Goal: Task Accomplishment & Management: Complete application form

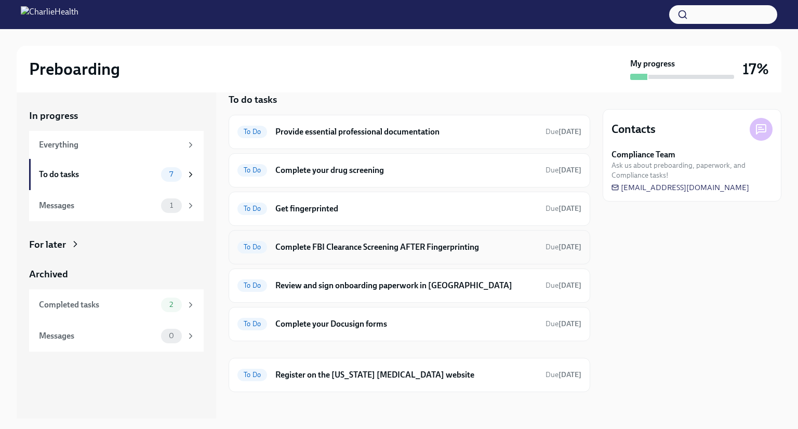
scroll to position [21, 0]
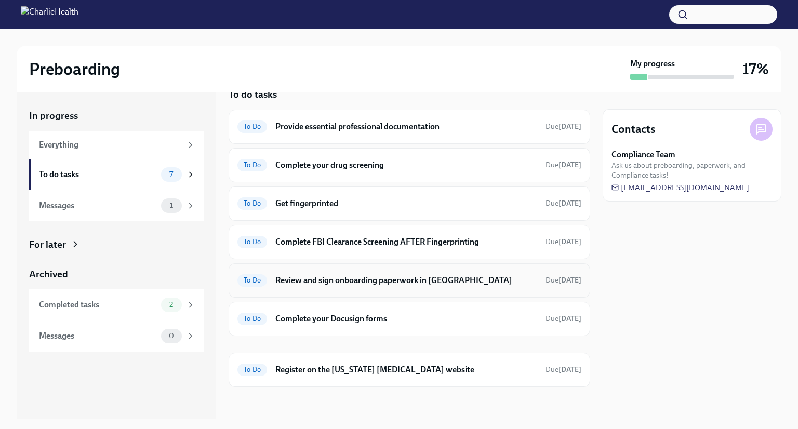
click at [409, 285] on div "To Do Review and sign onboarding paperwork in [GEOGRAPHIC_DATA] Due [DATE]" at bounding box center [409, 280] width 344 height 17
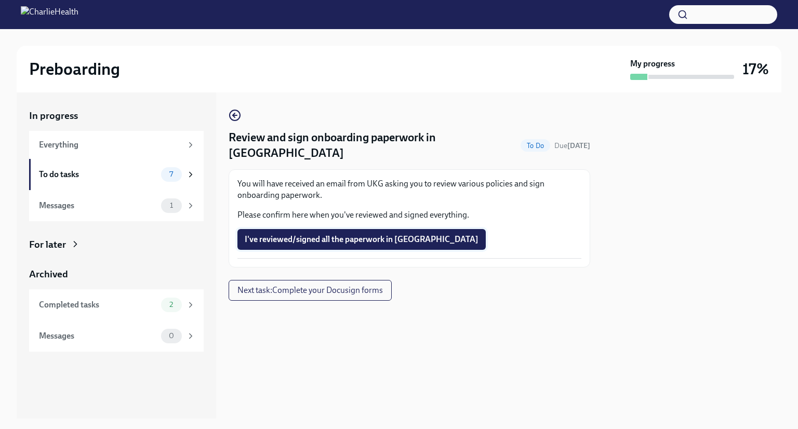
click at [378, 230] on button "I've reviewed/signed all the paperwork in [GEOGRAPHIC_DATA]" at bounding box center [361, 239] width 248 height 21
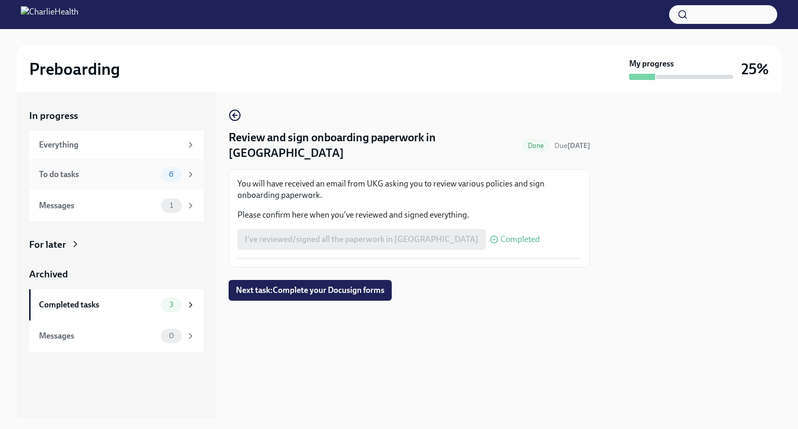
click at [87, 167] on div "To do tasks 6" at bounding box center [117, 174] width 156 height 15
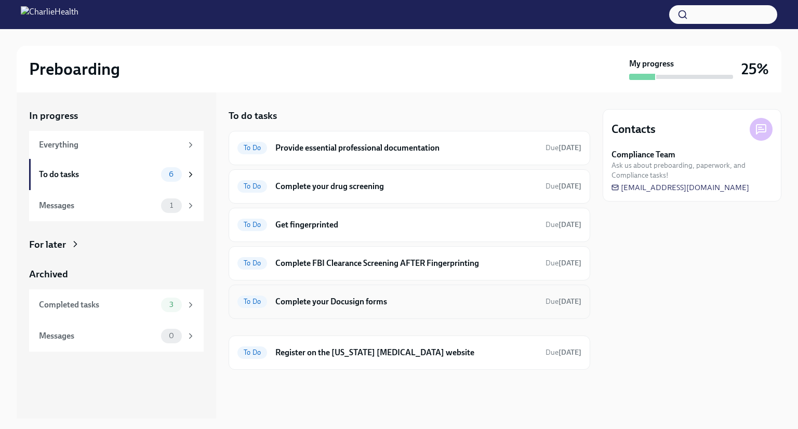
click at [342, 296] on h6 "Complete your Docusign forms" at bounding box center [406, 301] width 262 height 11
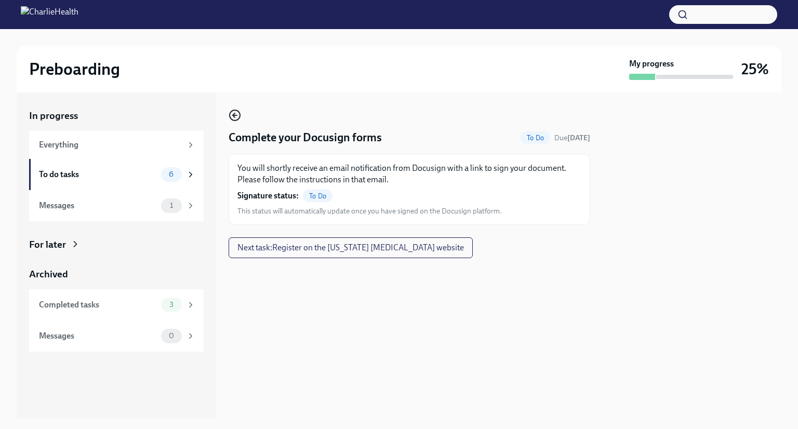
click at [233, 120] on circle "button" at bounding box center [235, 115] width 10 height 10
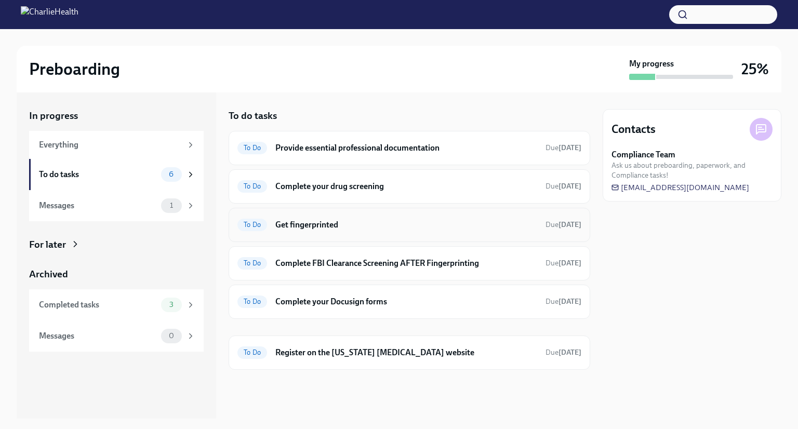
click at [343, 230] on div "To Do Get fingerprinted Due [DATE]" at bounding box center [409, 225] width 344 height 17
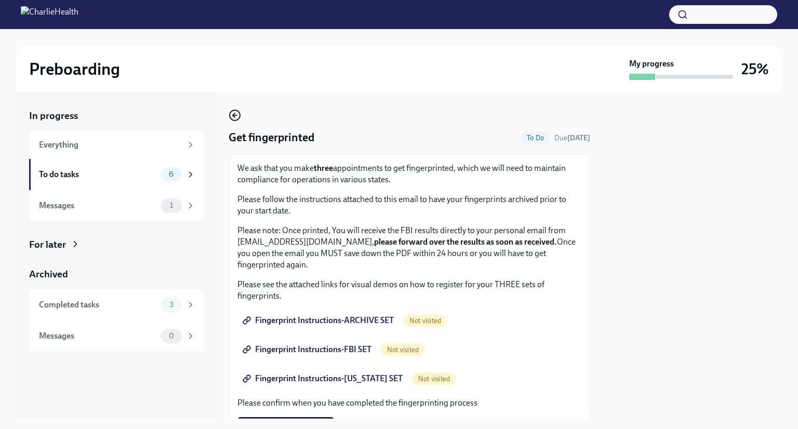
click at [234, 112] on icon "button" at bounding box center [235, 115] width 12 height 12
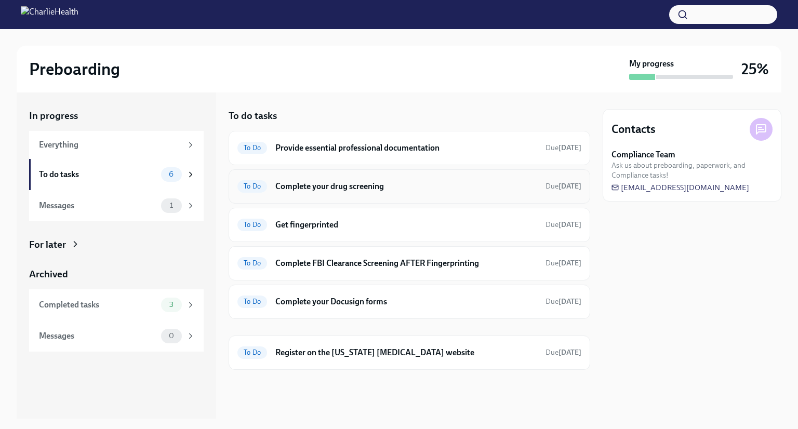
click at [371, 187] on h6 "Complete your drug screening" at bounding box center [406, 186] width 262 height 11
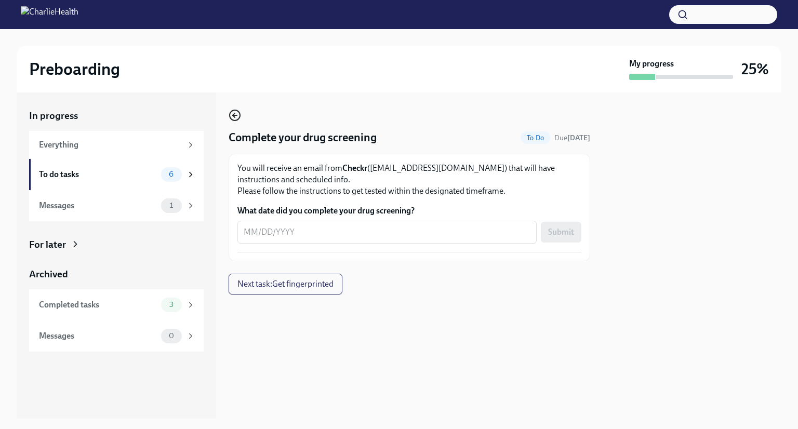
click at [232, 118] on icon "button" at bounding box center [235, 115] width 12 height 12
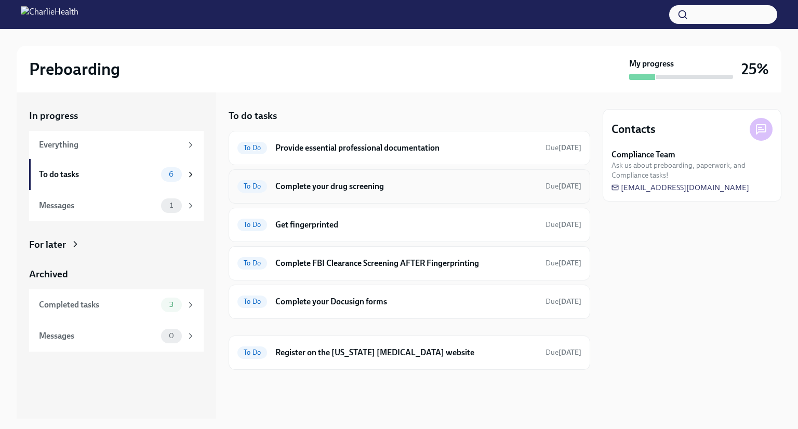
click at [321, 182] on h6 "Complete your drug screening" at bounding box center [406, 186] width 262 height 11
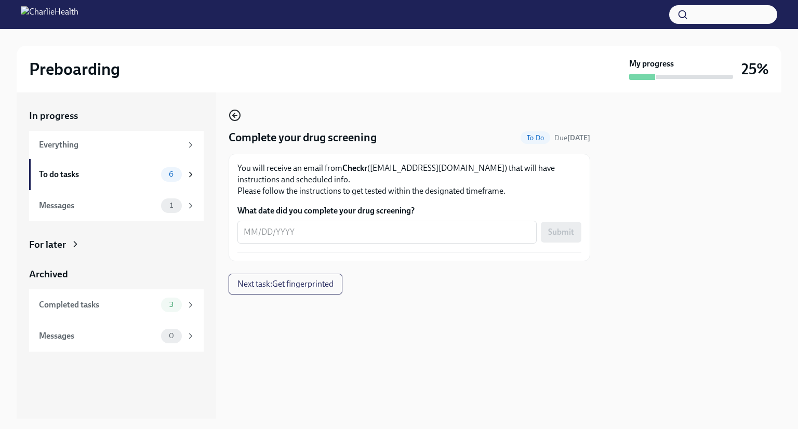
click at [236, 117] on icon "button" at bounding box center [235, 115] width 12 height 12
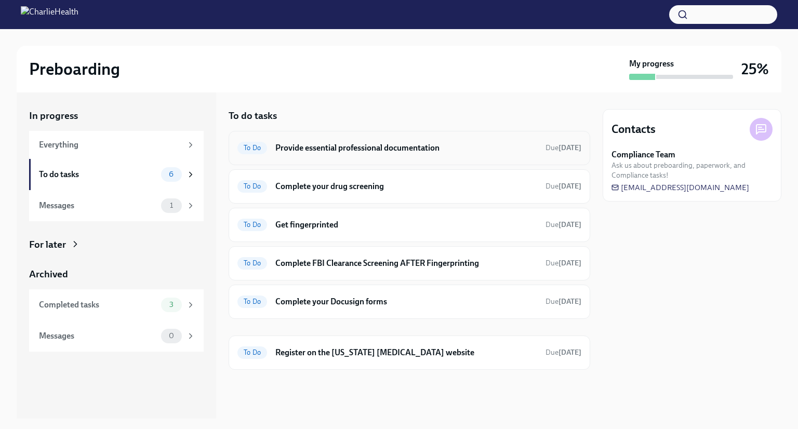
click at [313, 148] on h6 "Provide essential professional documentation" at bounding box center [406, 147] width 262 height 11
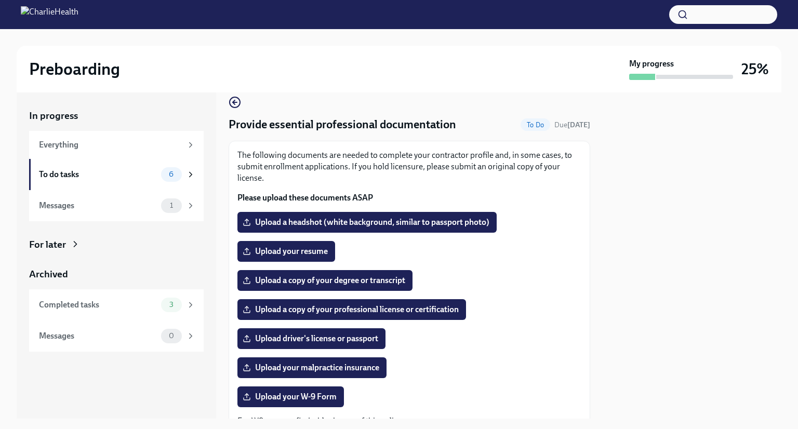
scroll to position [14, 0]
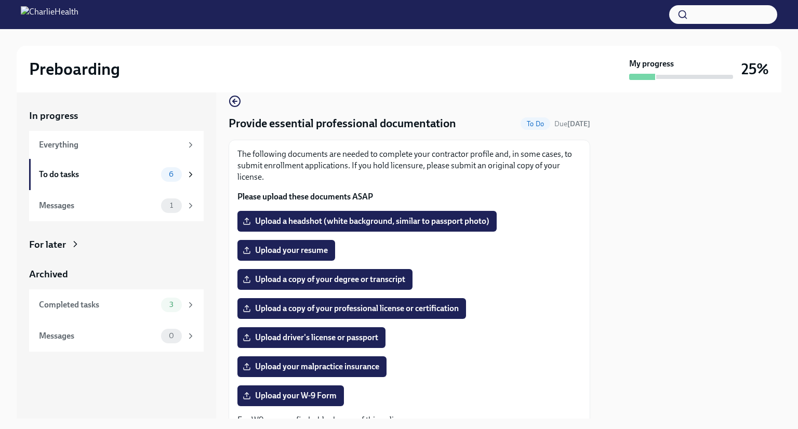
click at [649, 202] on div at bounding box center [692, 255] width 179 height 326
click at [270, 253] on span "Upload your resume" at bounding box center [286, 250] width 83 height 10
click at [0, 0] on input "Upload your resume" at bounding box center [0, 0] width 0 height 0
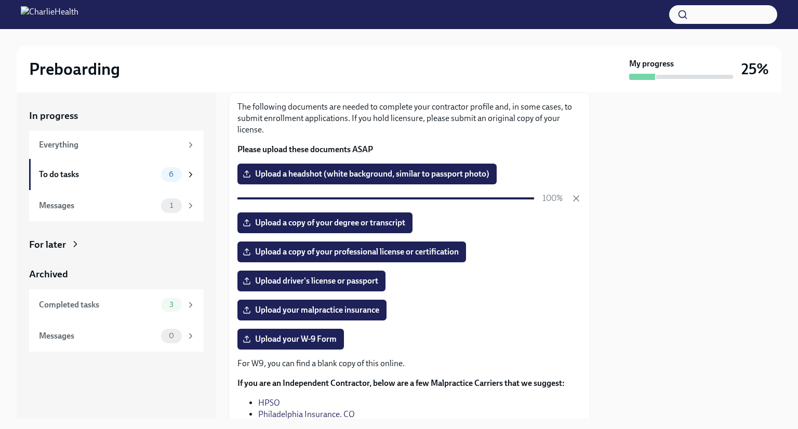
scroll to position [66, 0]
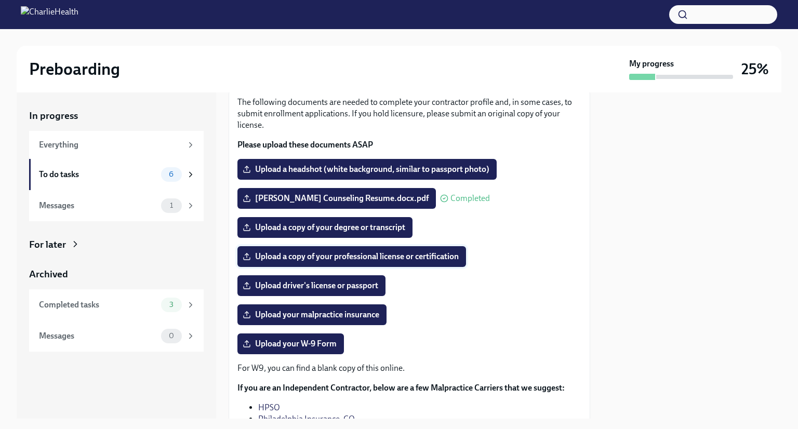
click at [343, 256] on span "Upload a copy of your professional license or certification" at bounding box center [352, 256] width 214 height 10
click at [0, 0] on input "Upload a copy of your professional license or certification" at bounding box center [0, 0] width 0 height 0
click at [347, 225] on span "Upload a copy of your degree or transcript" at bounding box center [325, 227] width 161 height 10
click at [0, 0] on input "Upload a copy of your degree or transcript" at bounding box center [0, 0] width 0 height 0
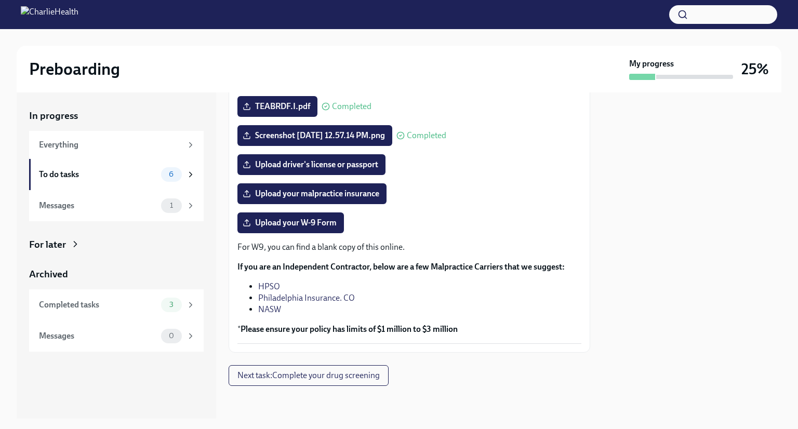
scroll to position [0, 0]
